Goal: Information Seeking & Learning: Check status

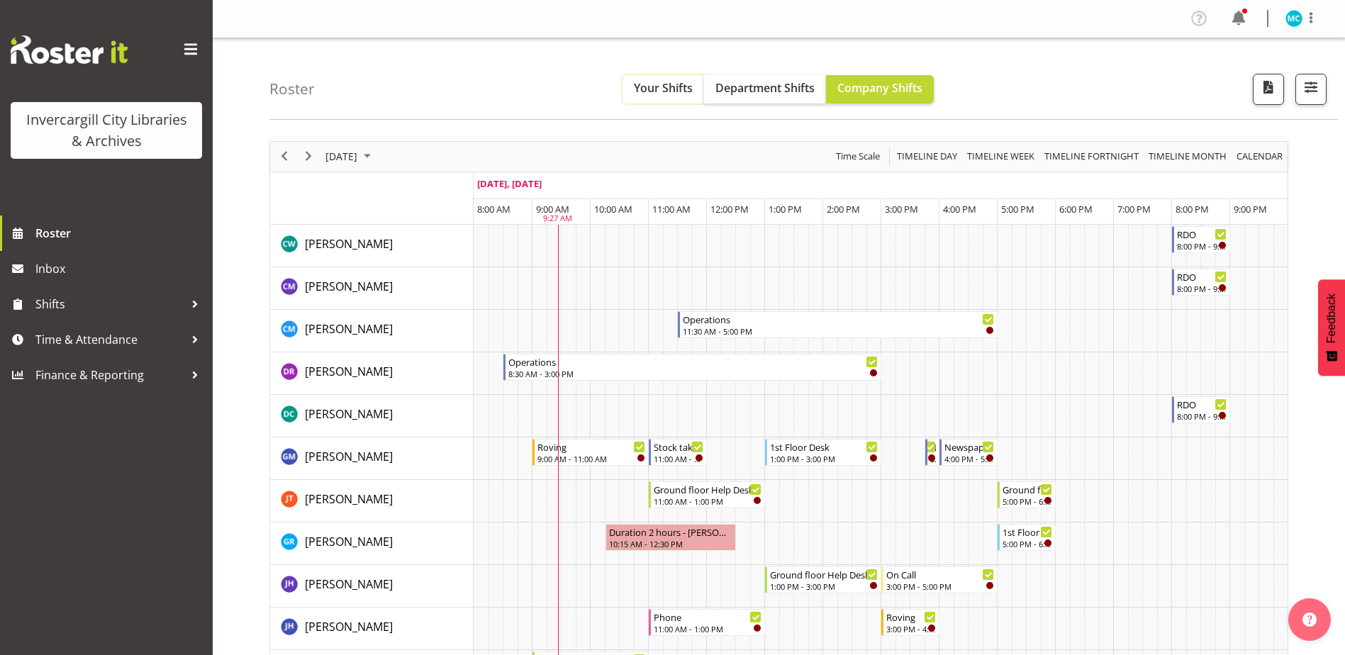
drag, startPoint x: 665, startPoint y: 84, endPoint x: 666, endPoint y: 101, distance: 17.0
click at [665, 84] on span "Your Shifts" at bounding box center [663, 88] width 59 height 16
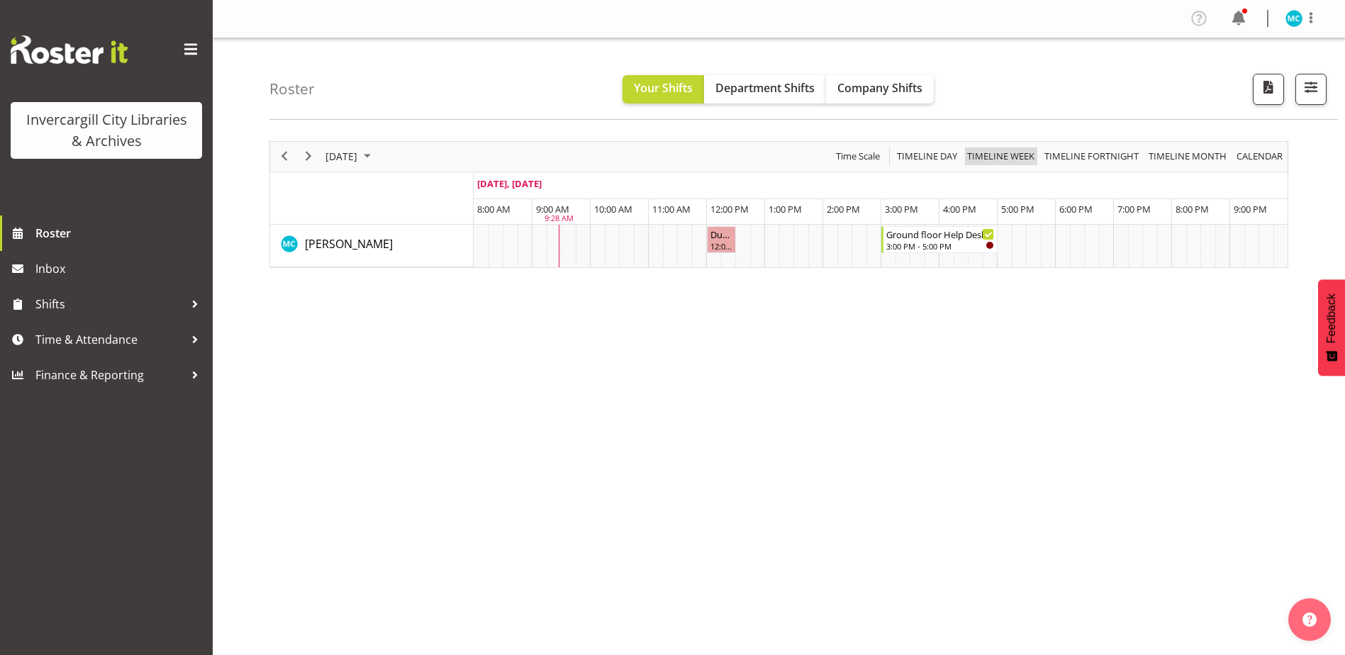
click at [993, 158] on span "Timeline Week" at bounding box center [1001, 156] width 70 height 18
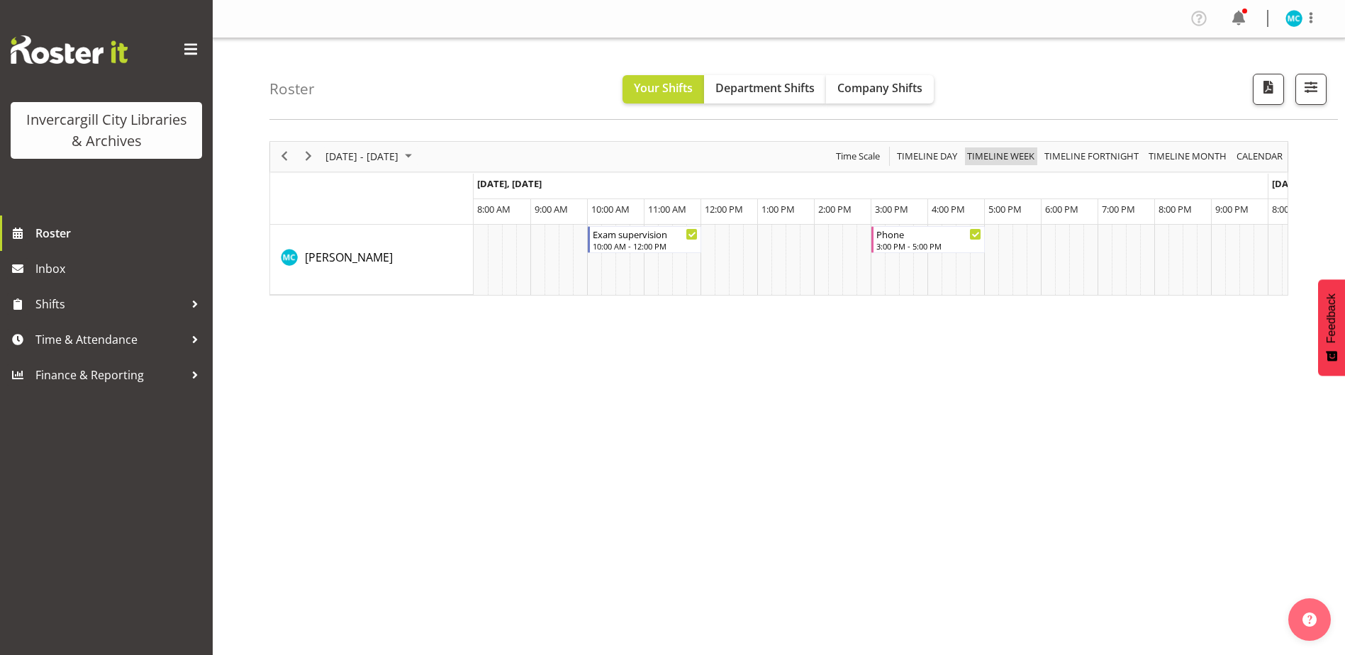
click at [1025, 155] on span "Timeline Week" at bounding box center [1001, 156] width 70 height 18
click at [1173, 154] on span "Timeline Month" at bounding box center [1187, 156] width 81 height 18
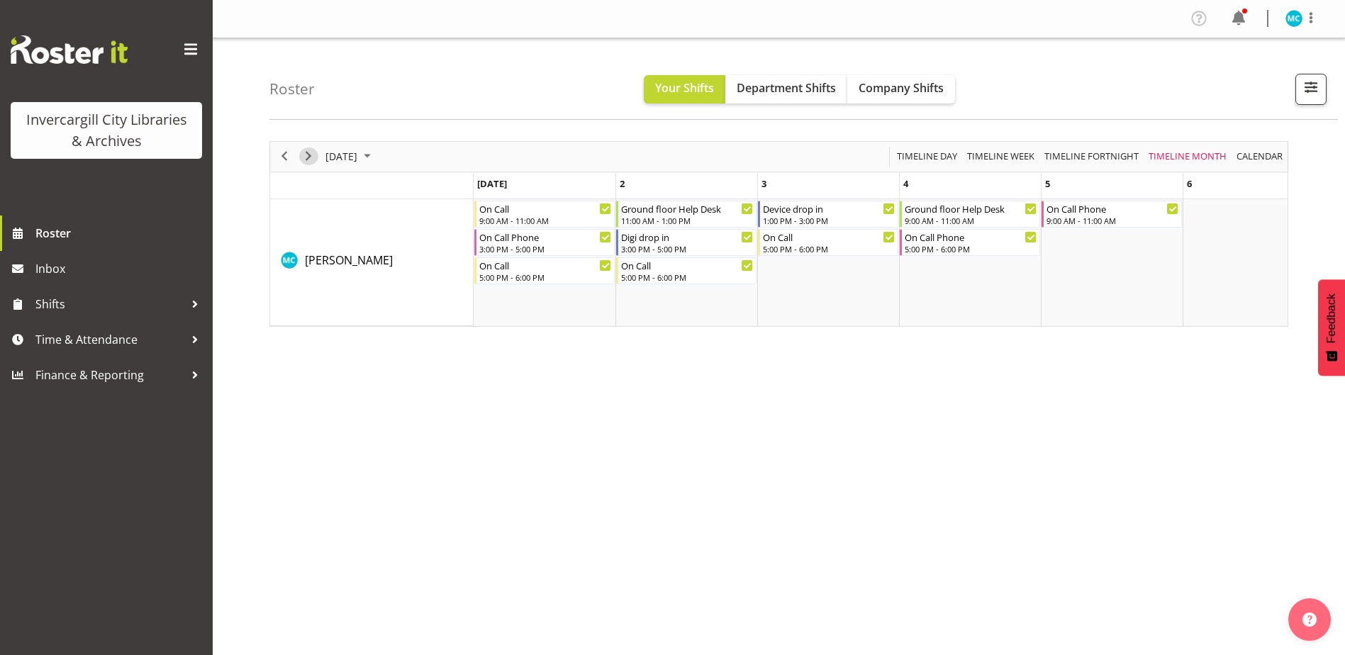
click at [307, 156] on span "Next" at bounding box center [308, 156] width 17 height 18
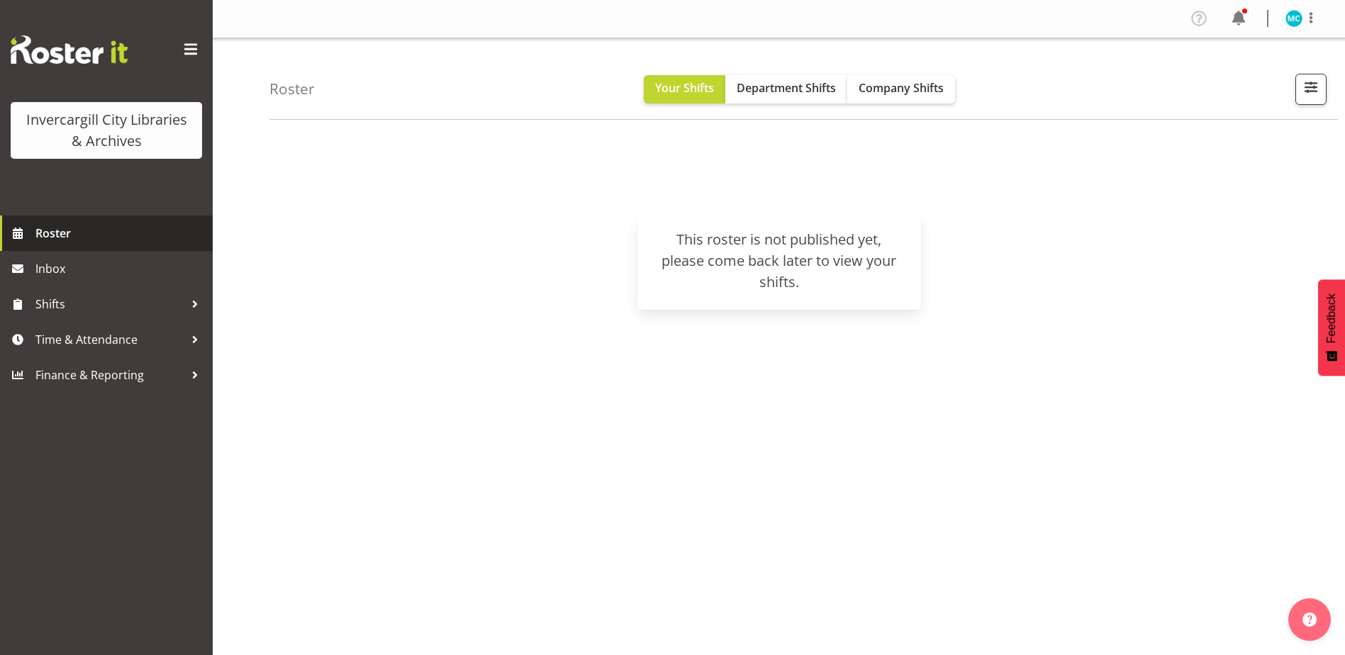
click at [74, 232] on span "Roster" at bounding box center [120, 233] width 170 height 21
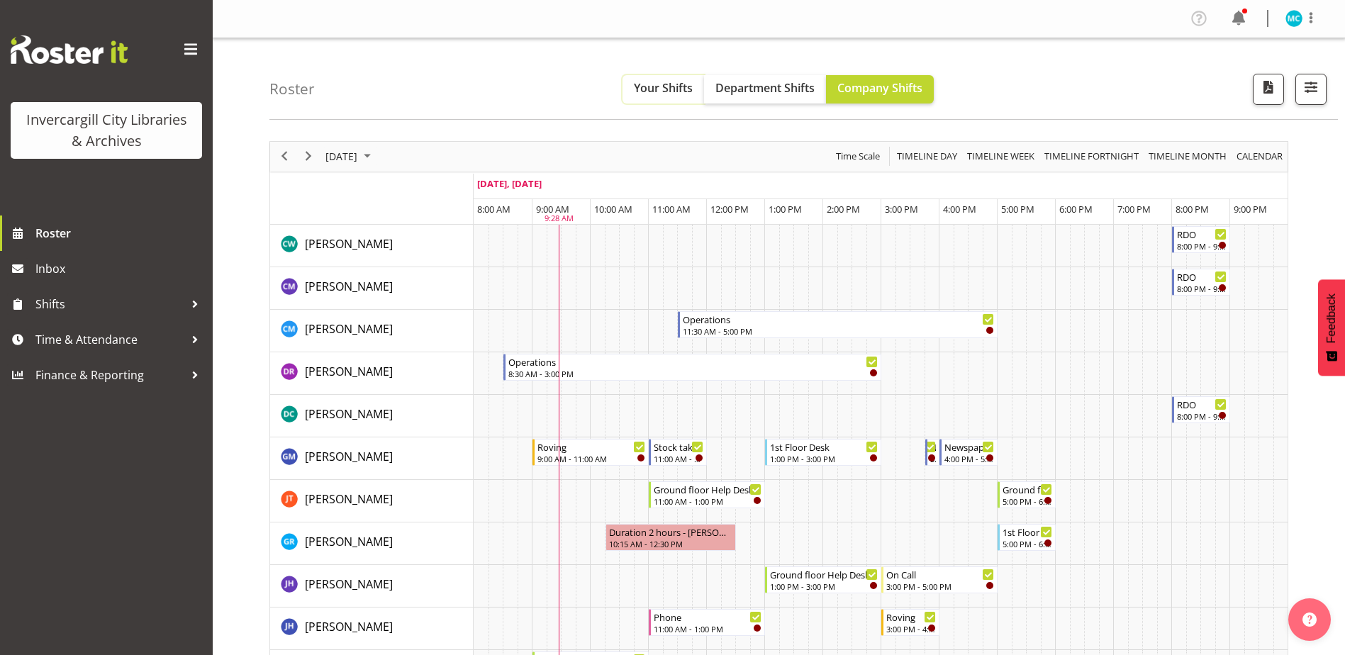
click at [683, 91] on span "Your Shifts" at bounding box center [663, 88] width 59 height 16
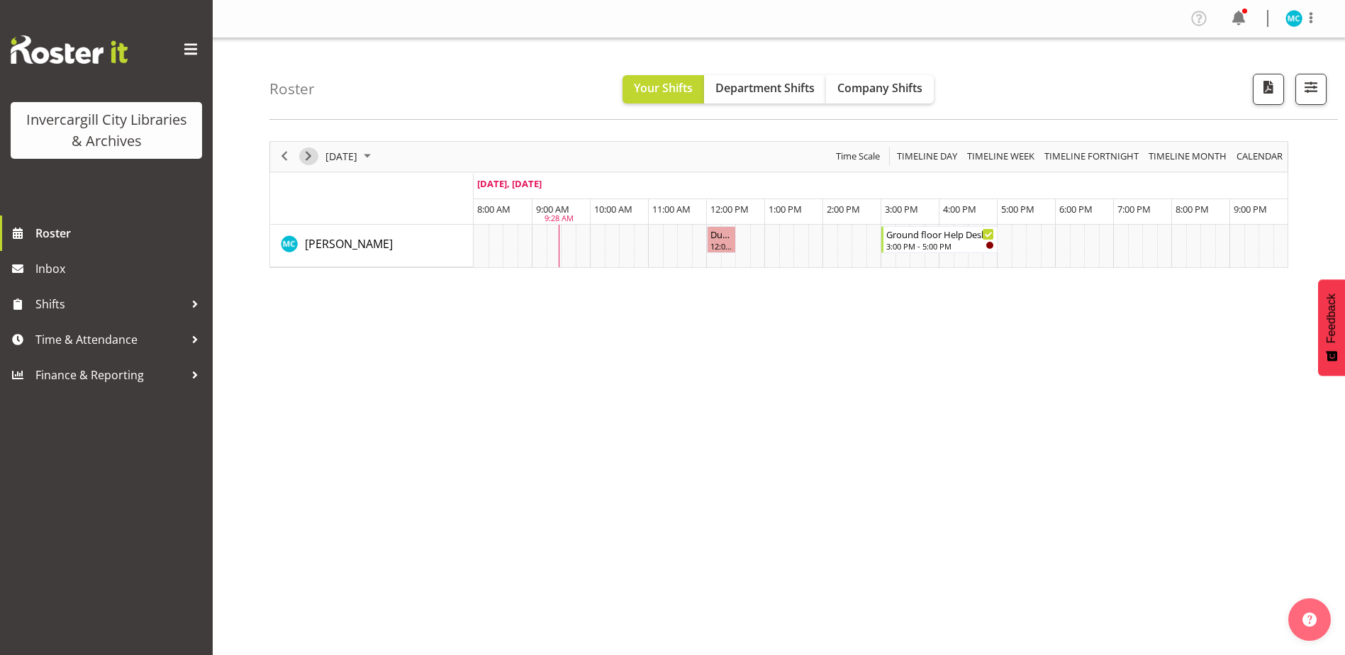
click at [311, 160] on span "Next" at bounding box center [308, 156] width 17 height 18
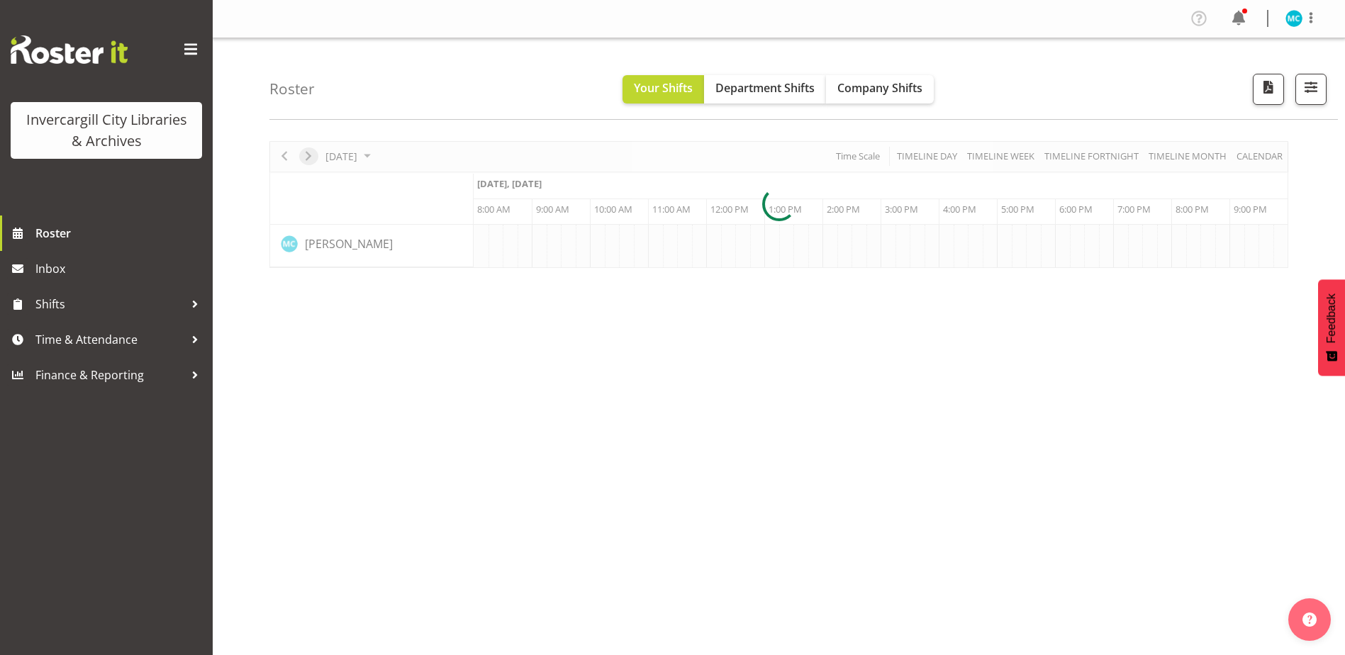
click at [311, 160] on div at bounding box center [778, 204] width 1019 height 127
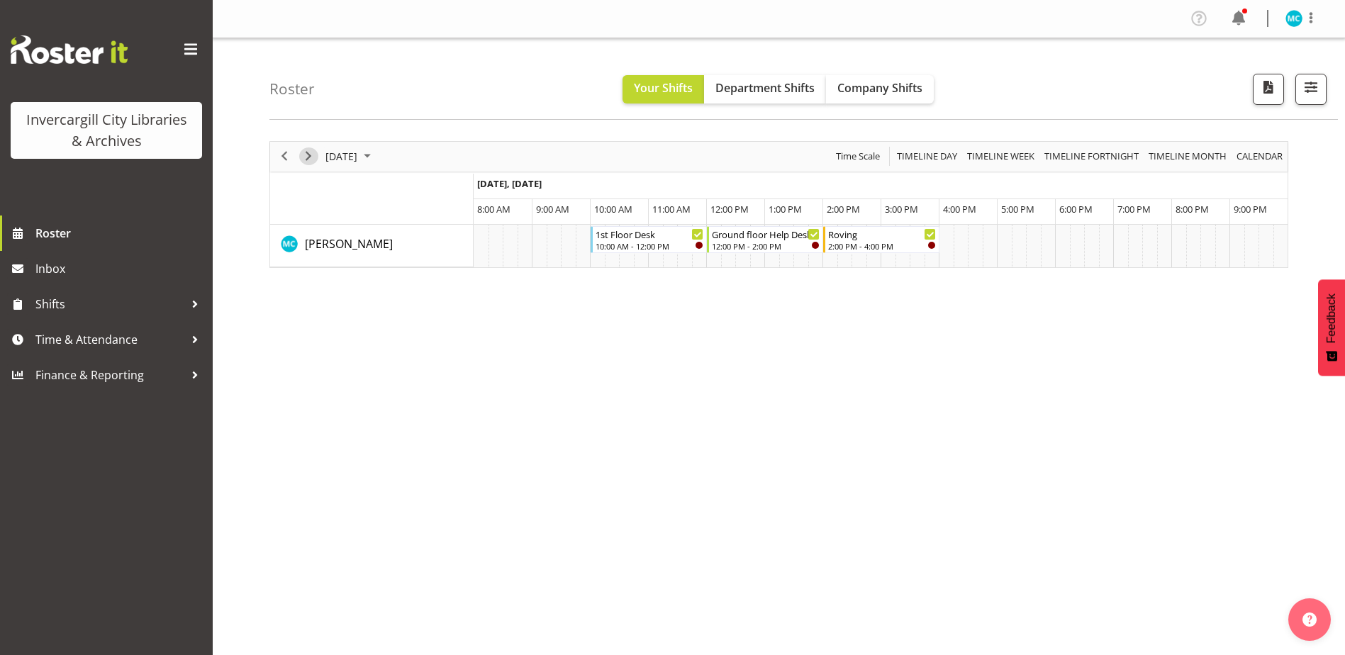
click at [307, 162] on span "Next" at bounding box center [308, 156] width 17 height 18
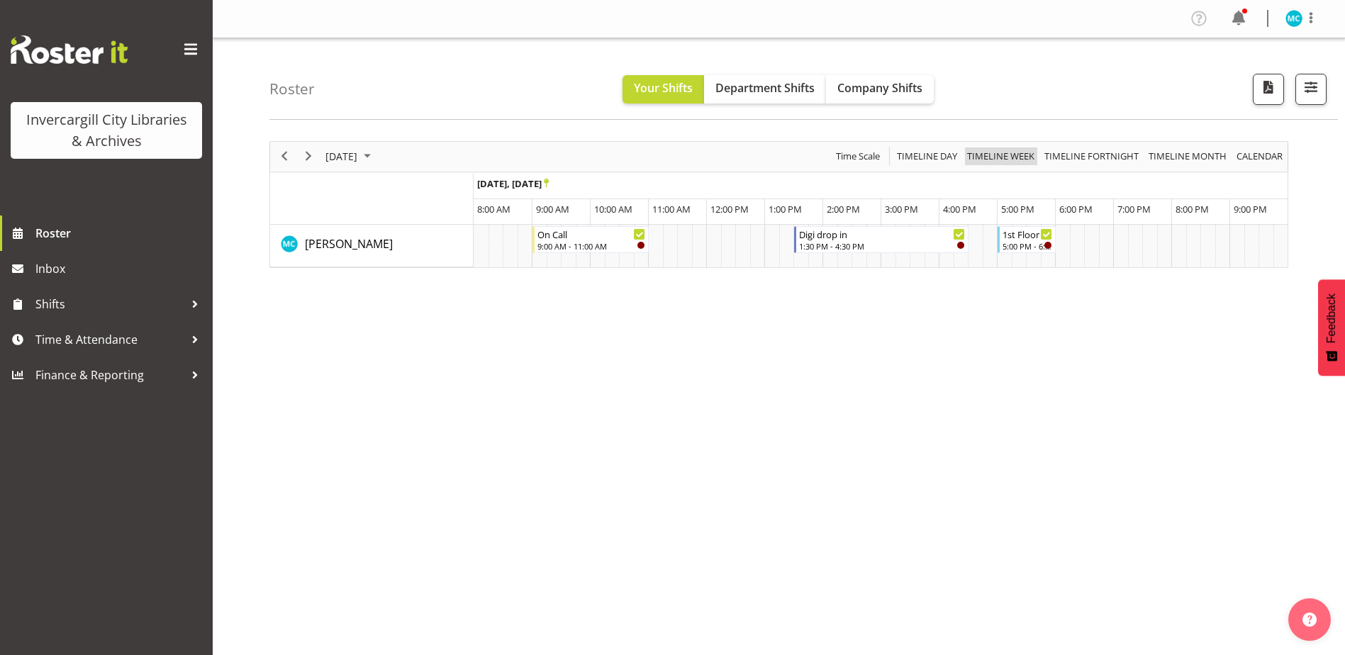
click at [1020, 160] on span "Timeline Week" at bounding box center [1001, 156] width 70 height 18
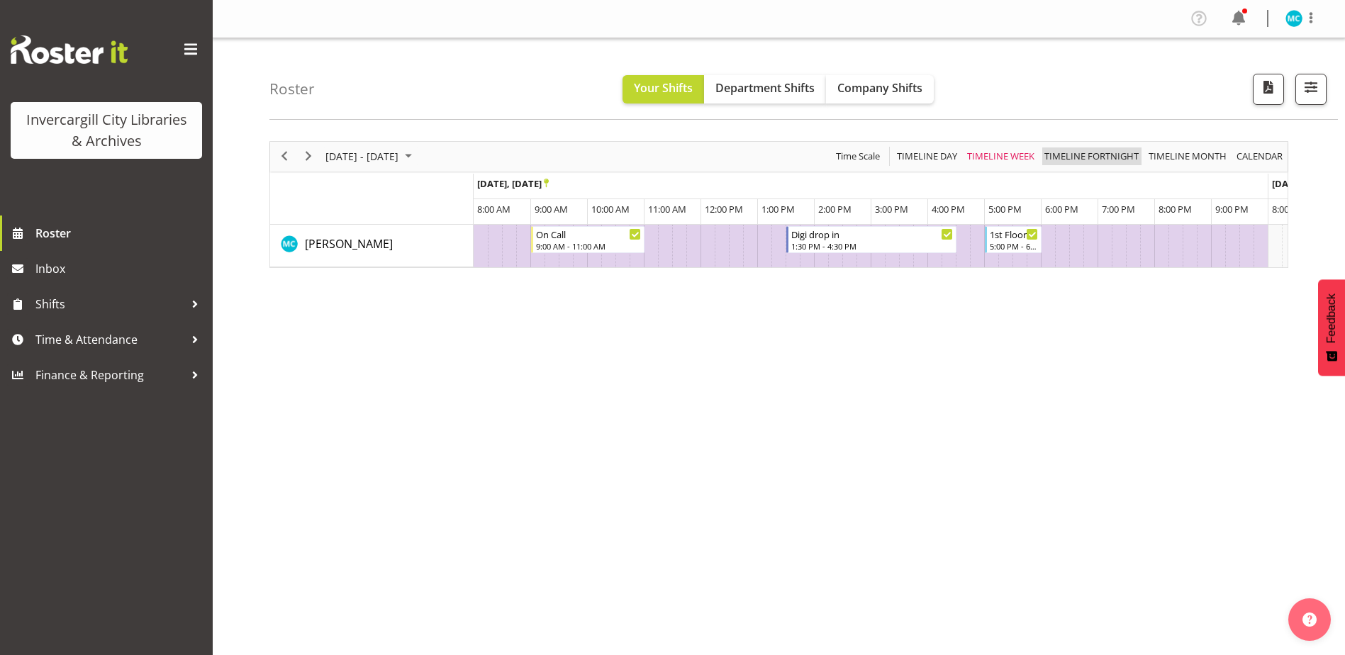
click at [1098, 161] on span "Timeline Fortnight" at bounding box center [1091, 156] width 97 height 18
click at [1179, 155] on span "Timeline Month" at bounding box center [1187, 156] width 81 height 18
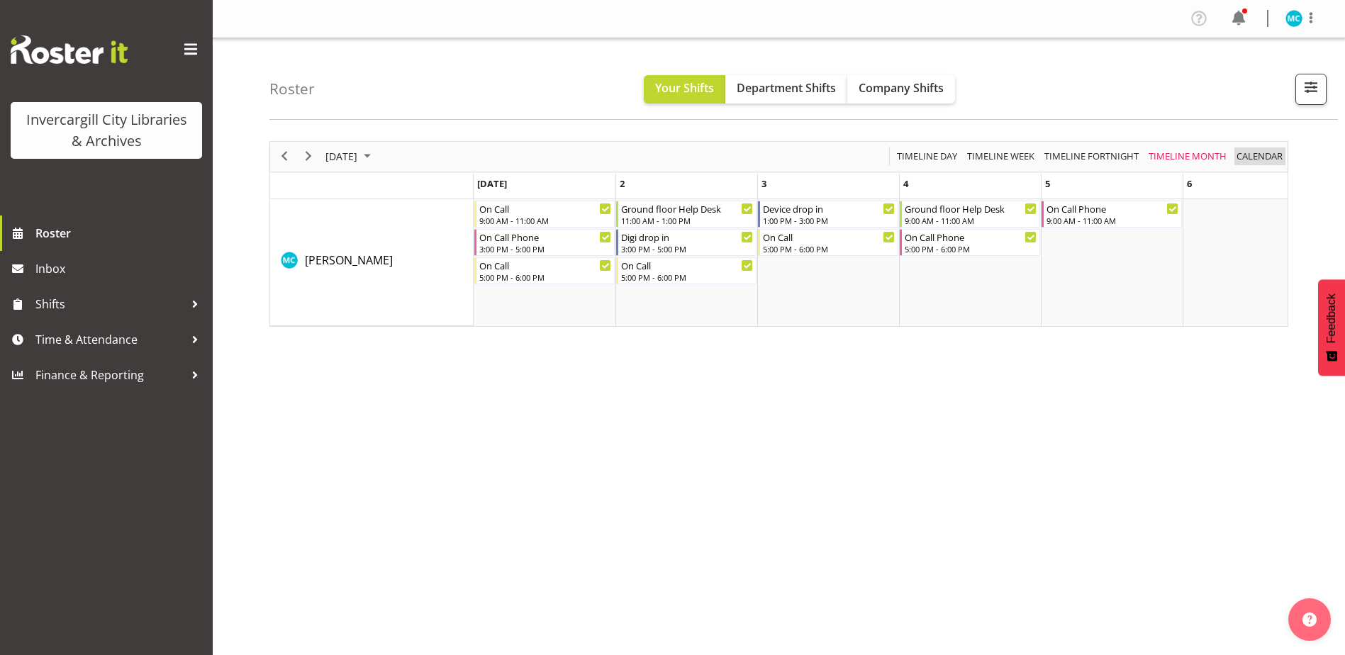
click at [1278, 157] on span "calendar" at bounding box center [1259, 156] width 49 height 18
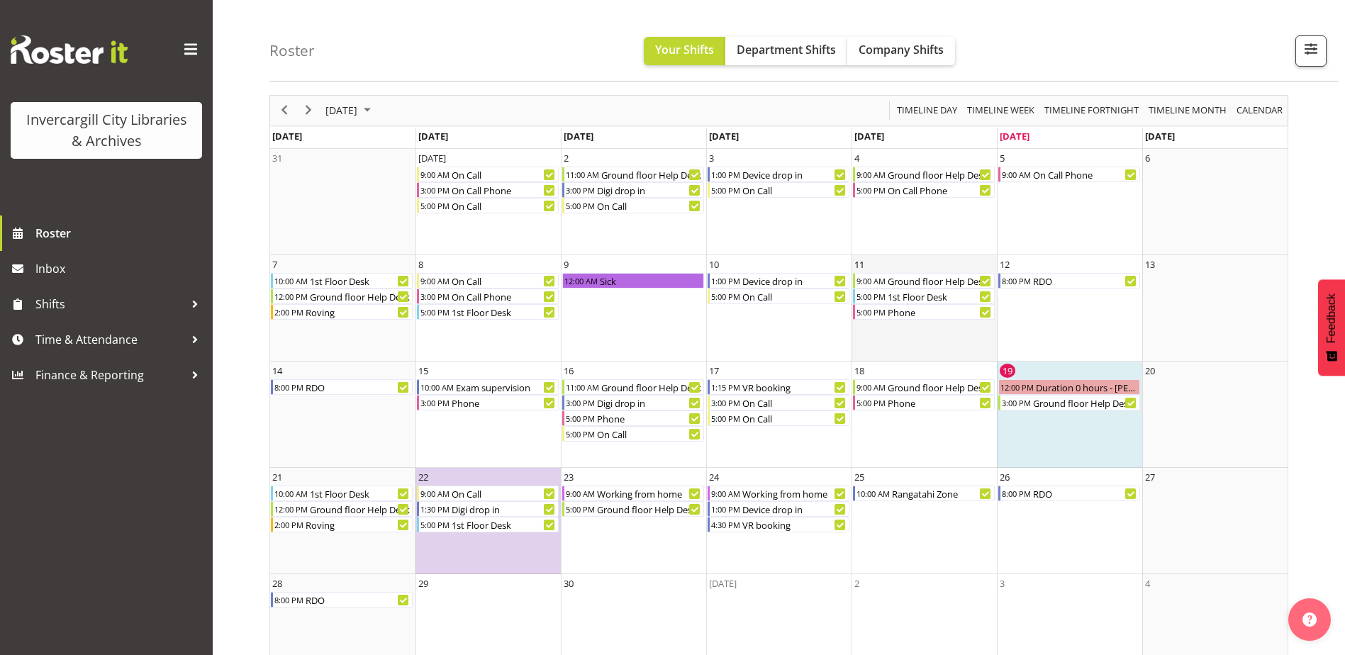
scroll to position [83, 0]
